Goal: Navigation & Orientation: Find specific page/section

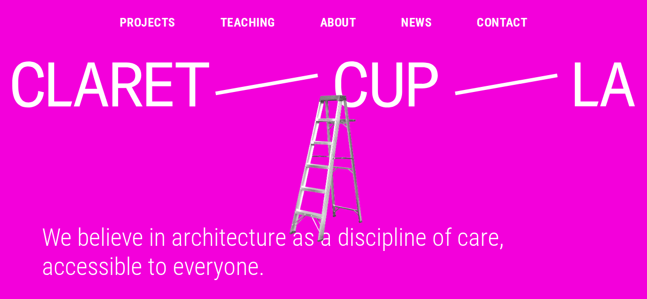
click at [157, 16] on link "Projects" at bounding box center [148, 22] width 56 height 12
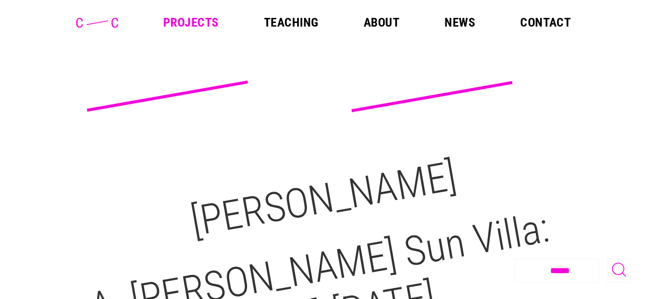
click at [302, 24] on link "Teaching" at bounding box center [291, 22] width 55 height 12
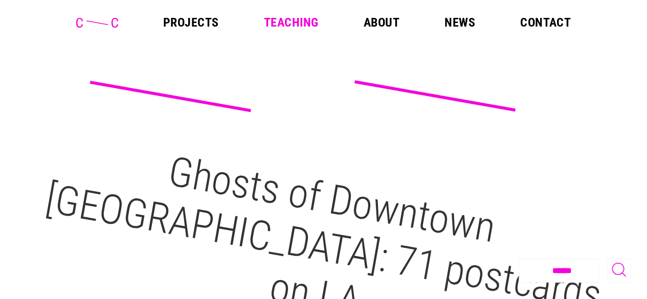
click at [183, 18] on link "Projects" at bounding box center [191, 22] width 56 height 12
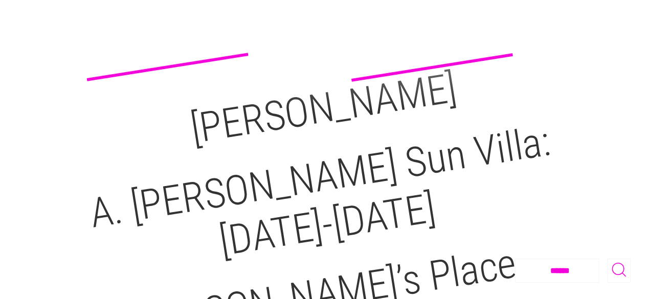
scroll to position [105, 0]
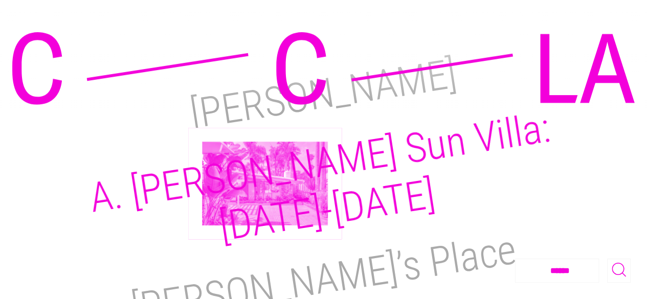
click at [265, 184] on h2 "A. Quincy Jones Sun Villa:1950-2021" at bounding box center [319, 176] width 467 height 147
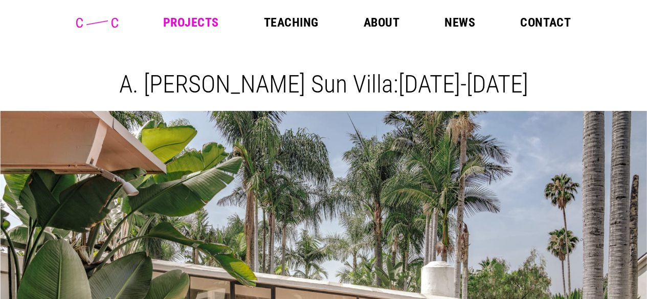
click at [193, 25] on link "Projects" at bounding box center [191, 22] width 56 height 12
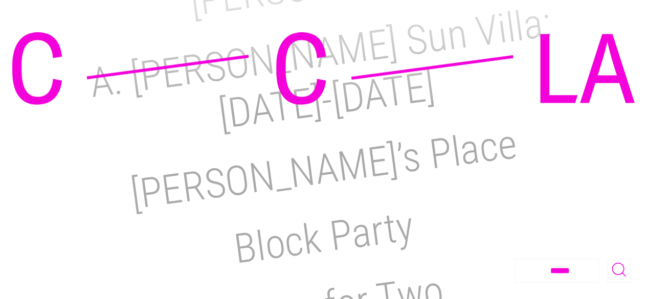
scroll to position [215, 0]
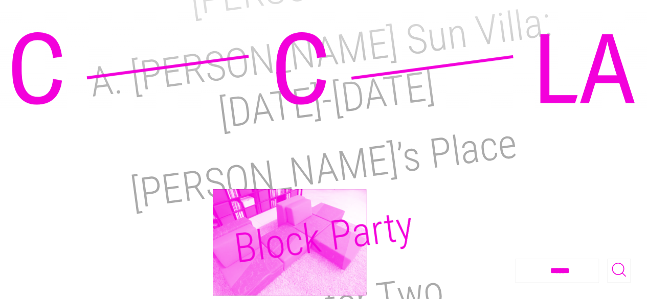
click at [290, 242] on h2 "Block Party" at bounding box center [323, 238] width 184 height 72
